Goal: Transaction & Acquisition: Purchase product/service

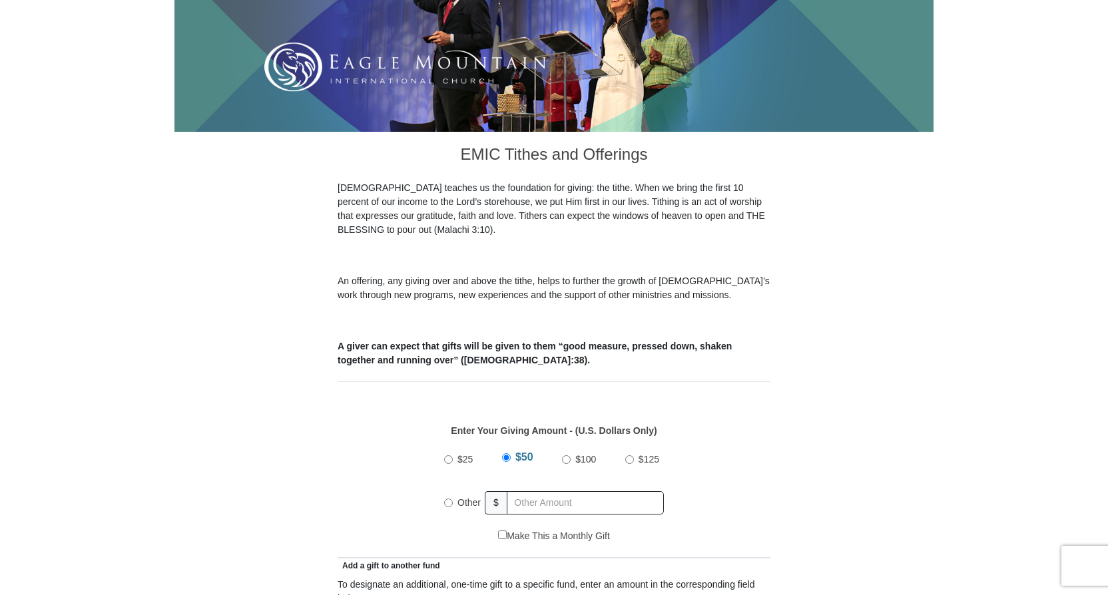
scroll to position [266, 0]
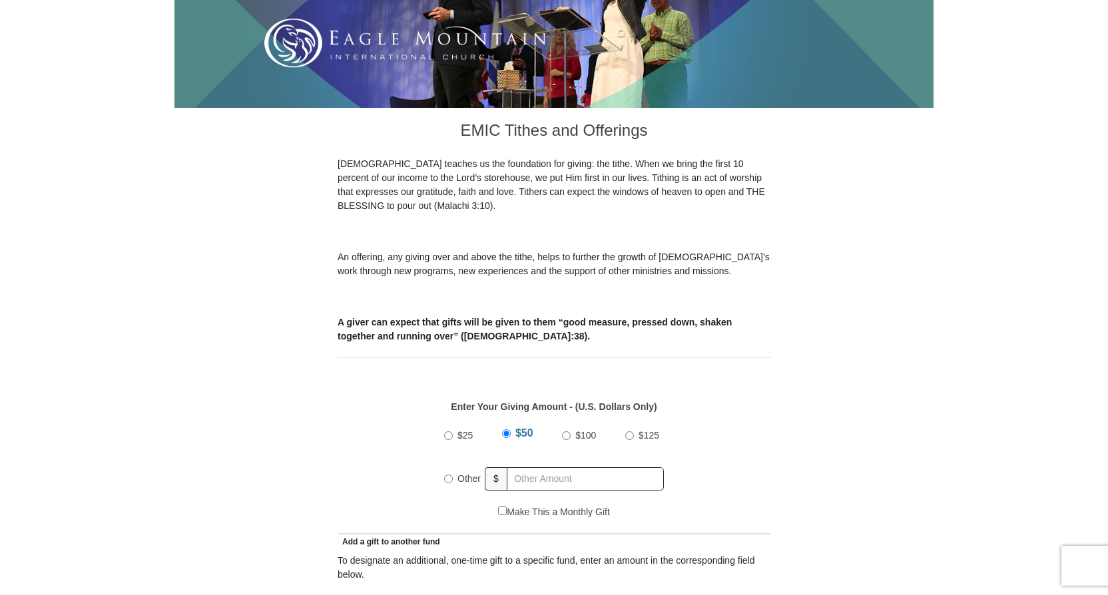
click at [447, 431] on input "$25" at bounding box center [448, 435] width 9 height 9
radio input "true"
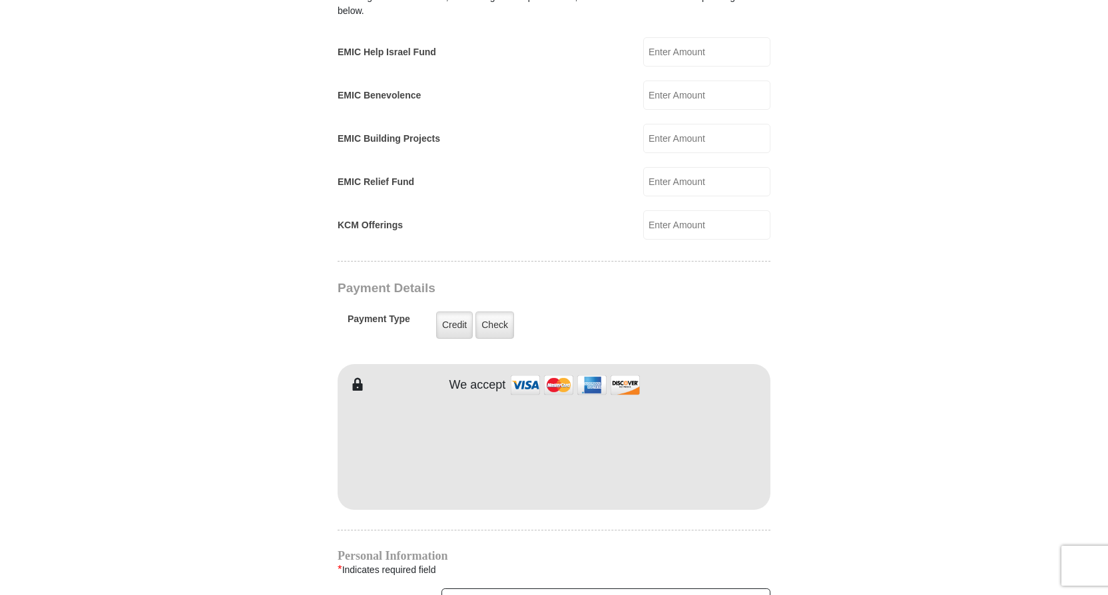
scroll to position [866, 0]
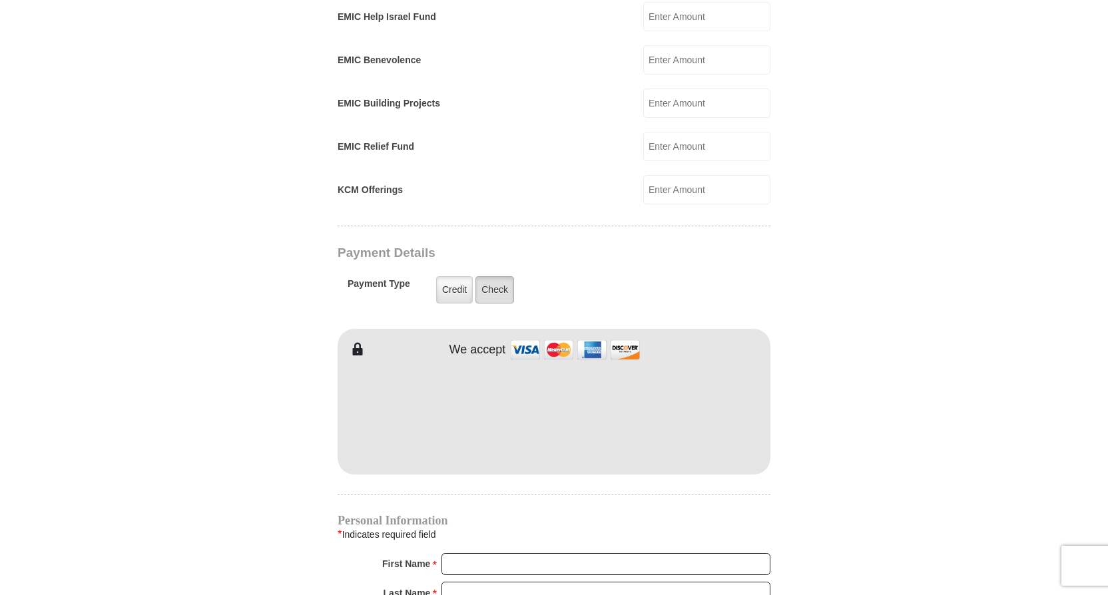
click at [500, 276] on label "Check" at bounding box center [494, 289] width 39 height 27
click at [0, 0] on input "Check" at bounding box center [0, 0] width 0 height 0
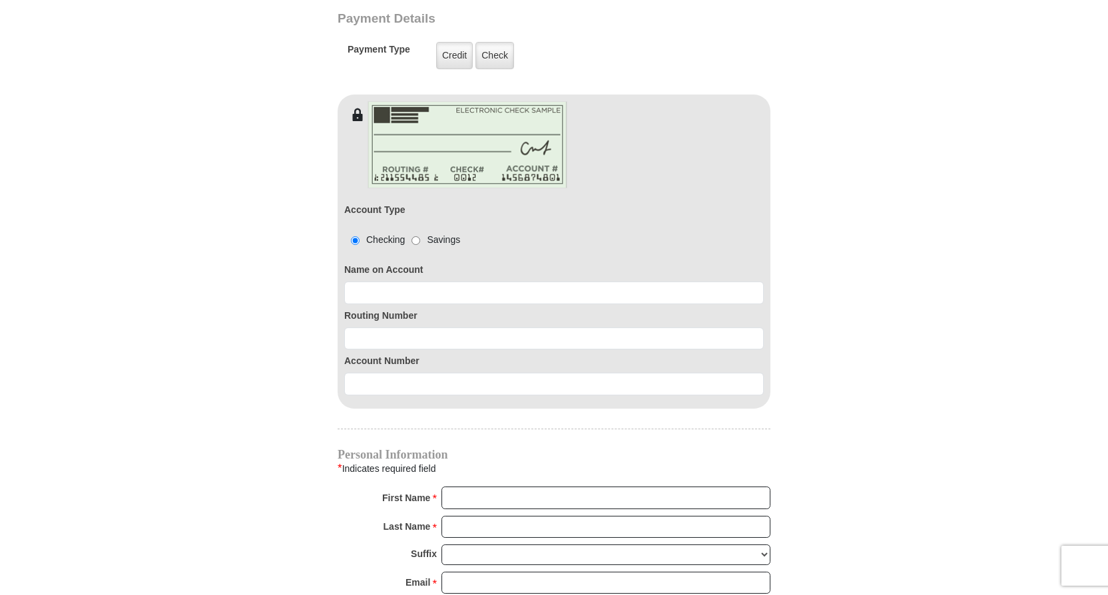
scroll to position [1132, 0]
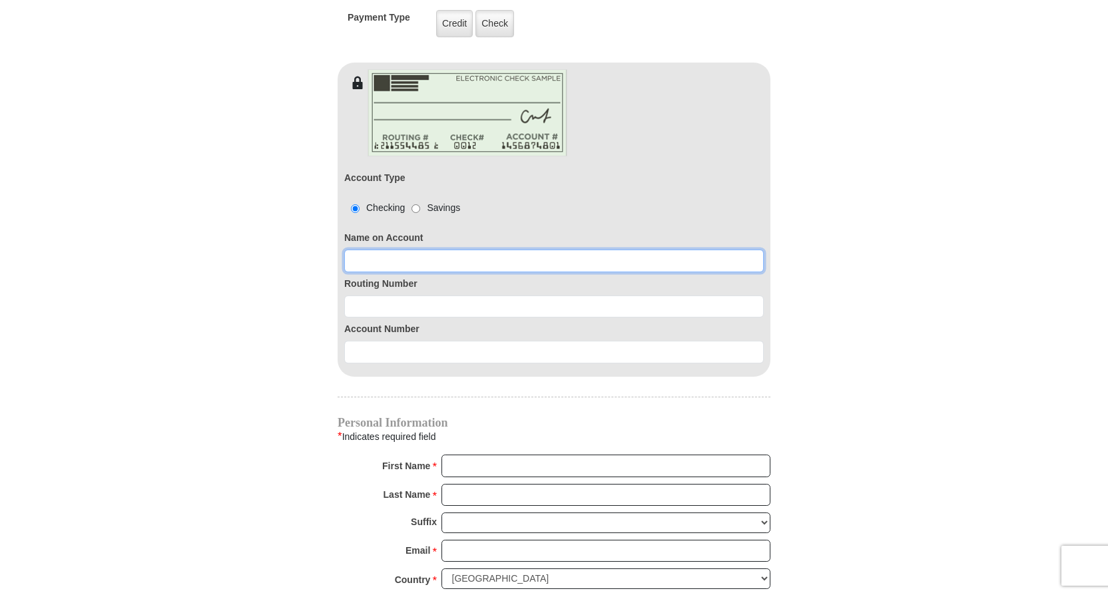
click at [485, 250] on input at bounding box center [553, 261] width 419 height 23
type input "Ernestine Spence"
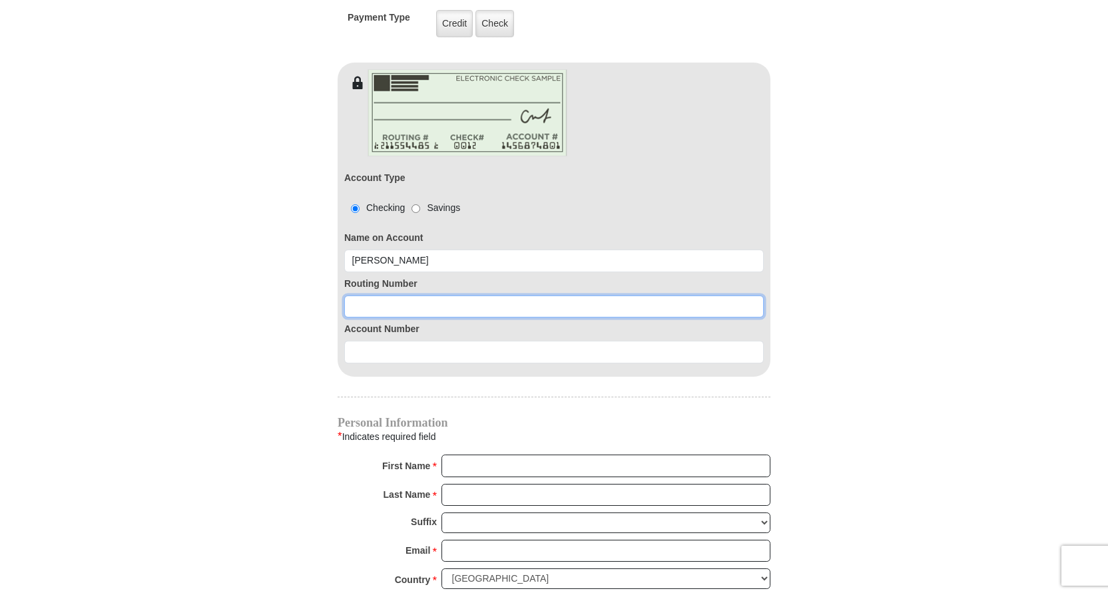
click at [447, 296] on input at bounding box center [553, 307] width 419 height 23
type input "256078446"
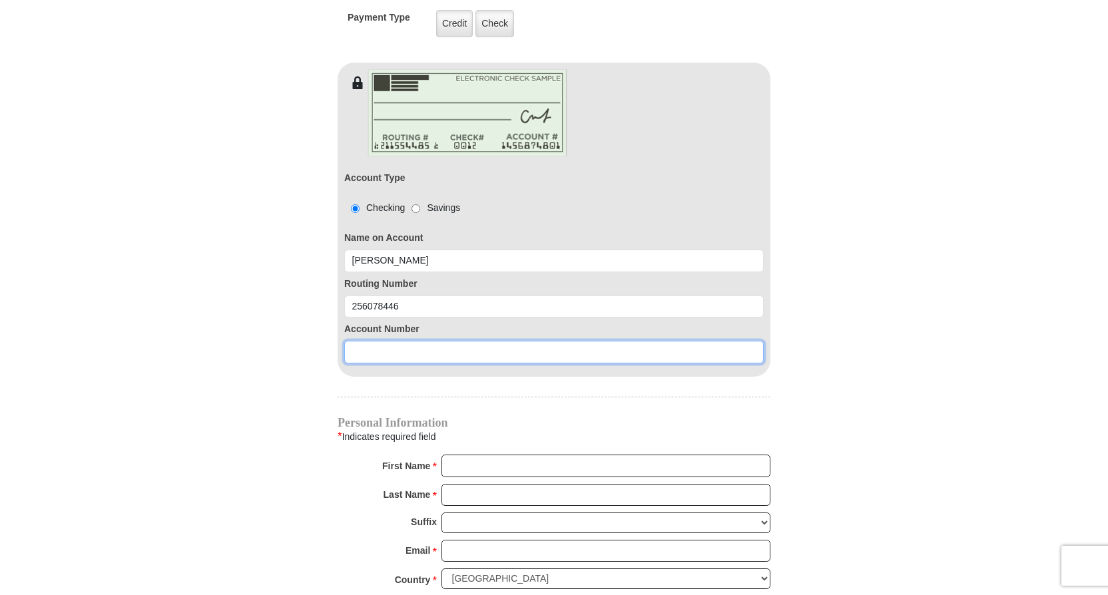
click at [376, 341] on input at bounding box center [553, 352] width 419 height 23
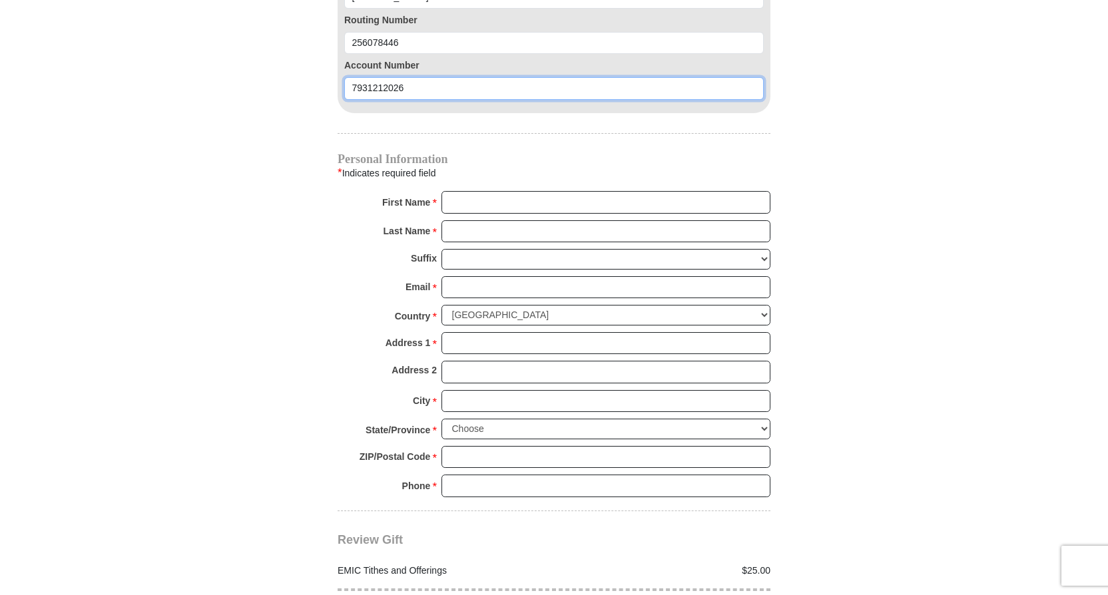
scroll to position [1398, 0]
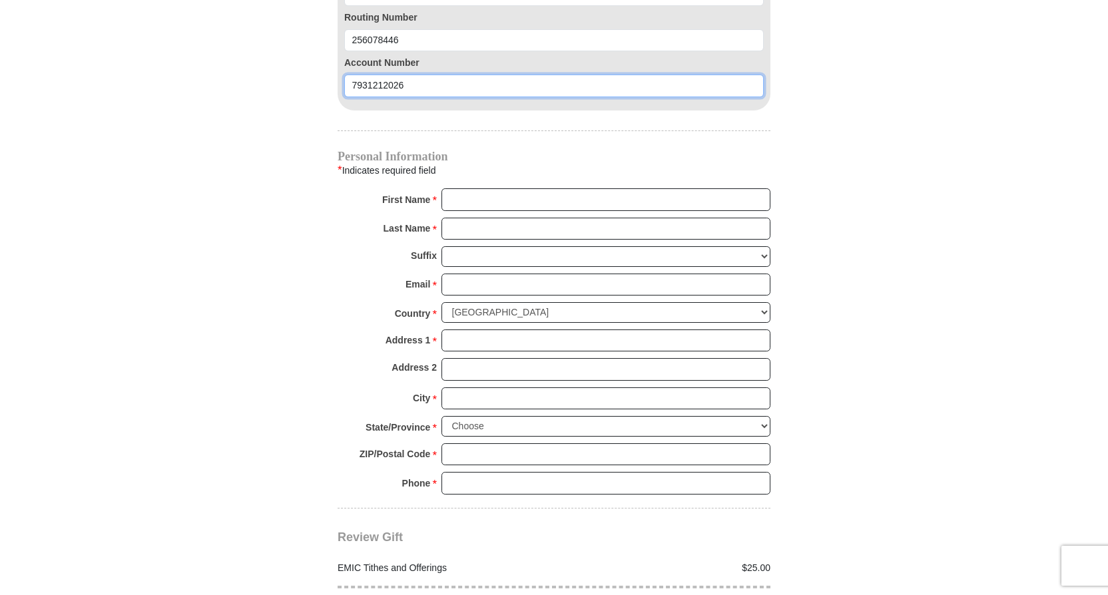
type input "7931212026"
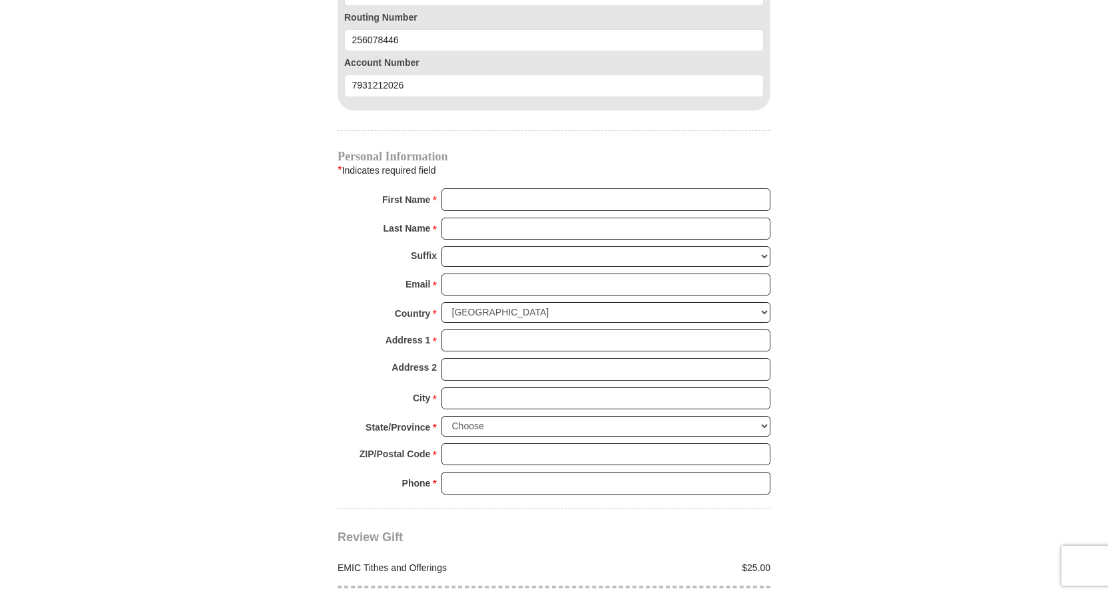
click at [494, 172] on div "Personal Information * Indicates required field First Name * Please enter First…" at bounding box center [554, 329] width 433 height 357
click at [491, 188] on input "First Name *" at bounding box center [605, 199] width 329 height 23
type input "Ernestine"
type input "Spence"
type input "spenceet@msn.com"
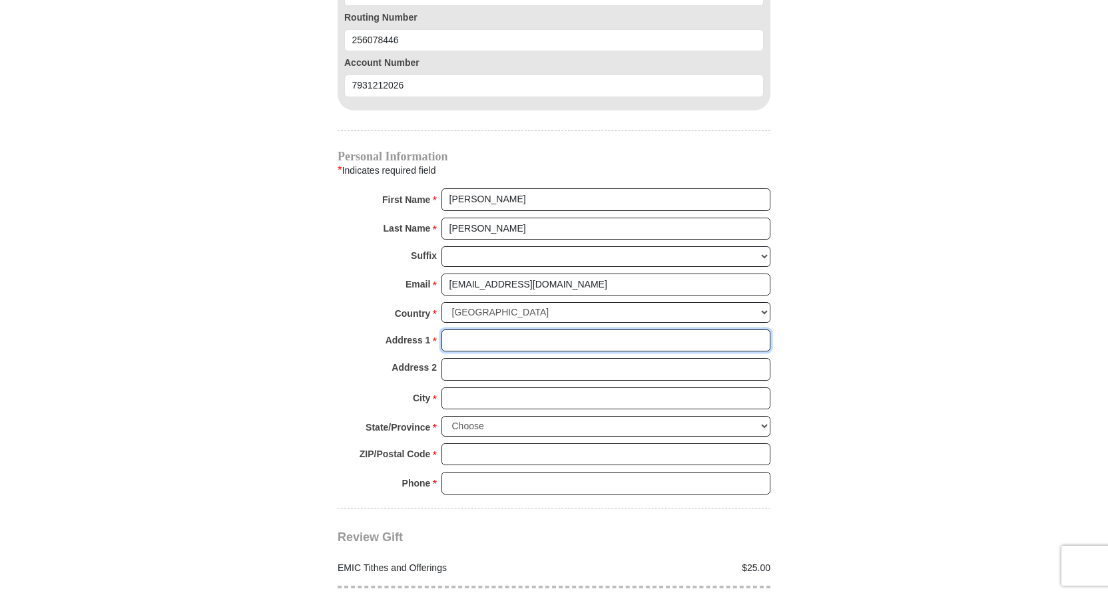
type input "7 Cherry Street"
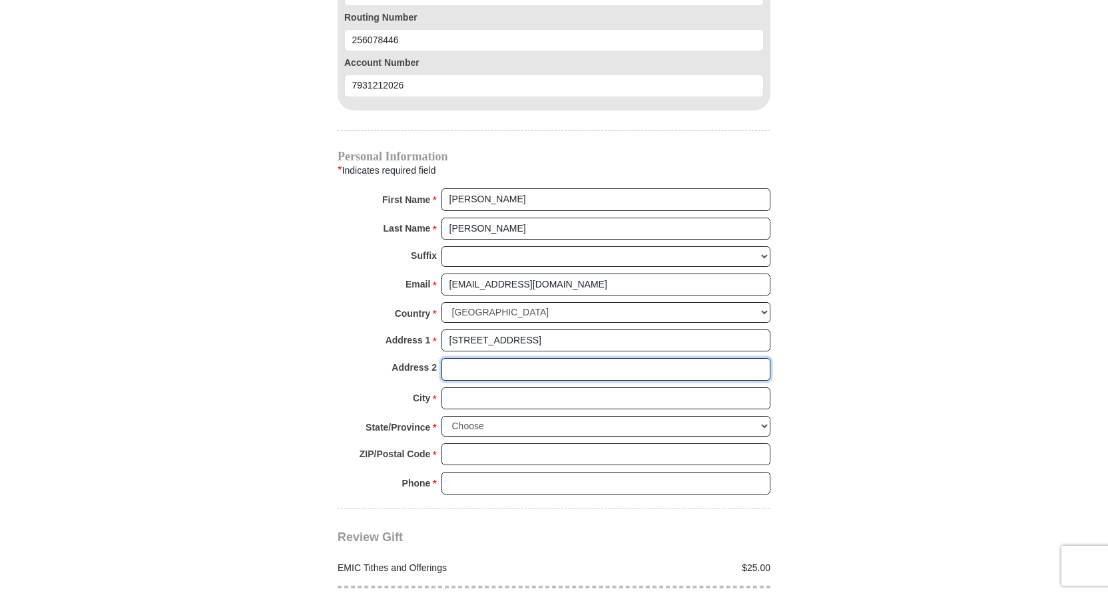
type input "Apt F"
type input "Jamesburg"
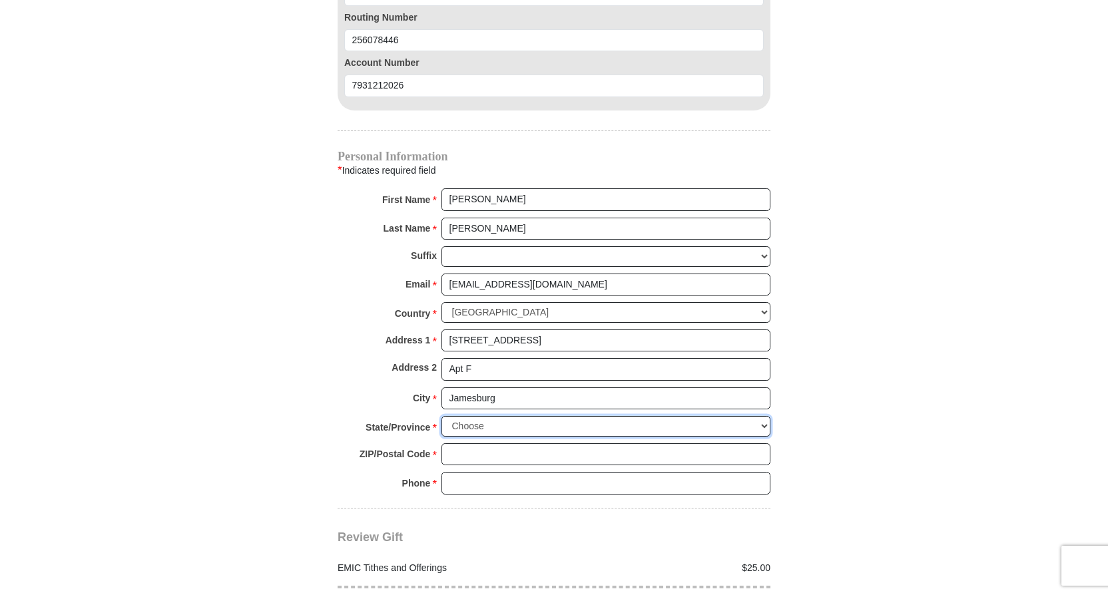
select select "NJ"
type input "08831"
type input "6095758846"
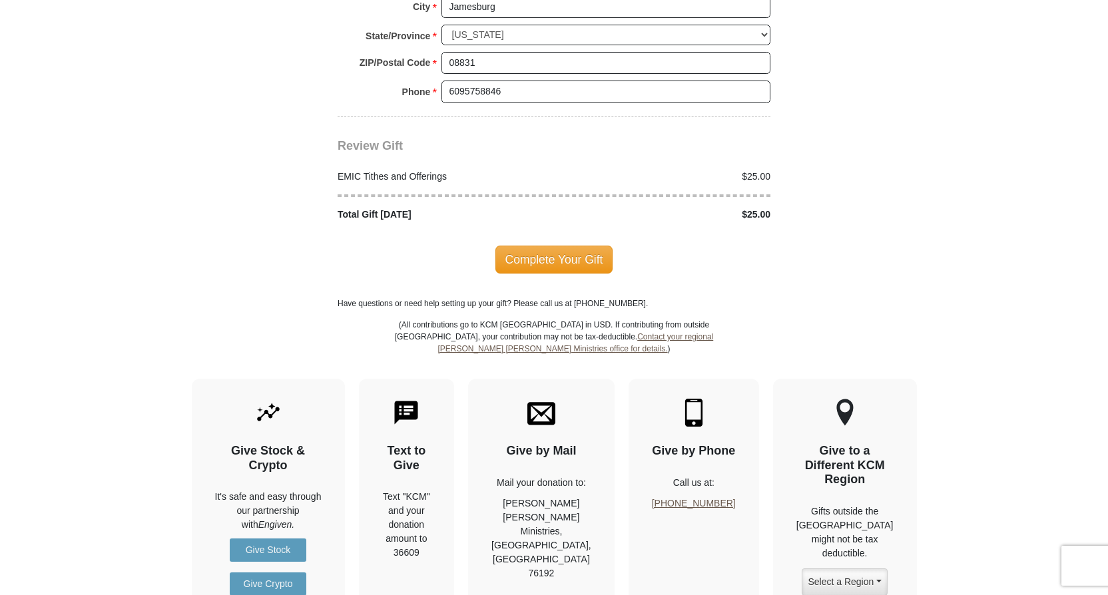
scroll to position [1798, 0]
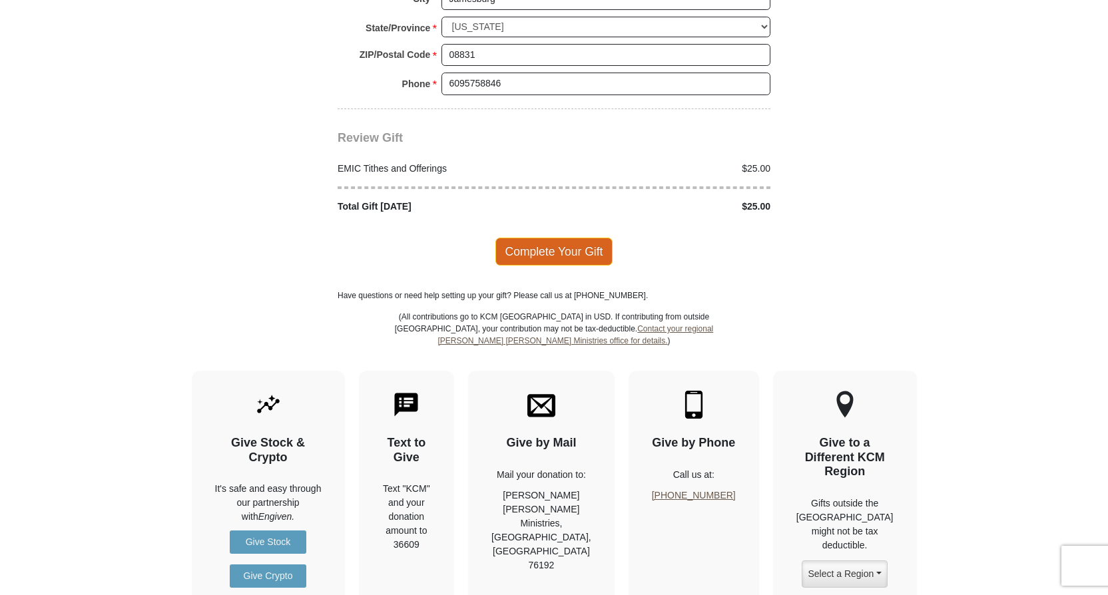
click at [547, 238] on span "Complete Your Gift" at bounding box center [554, 252] width 118 height 28
